Goal: Task Accomplishment & Management: Manage account settings

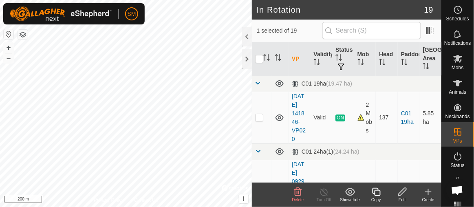
click at [398, 193] on icon at bounding box center [402, 192] width 10 height 10
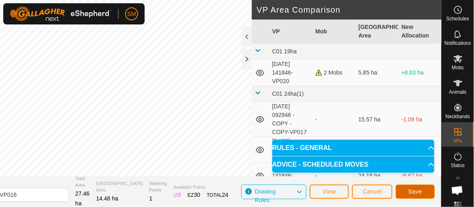
click at [420, 196] on button "Save" at bounding box center [415, 192] width 39 height 14
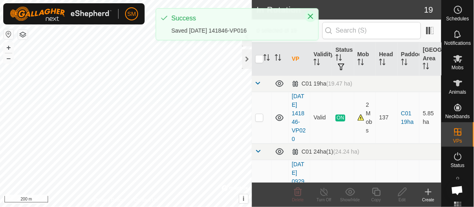
click at [313, 14] on icon "Close" at bounding box center [310, 16] width 5 height 5
